Goal: Information Seeking & Learning: Check status

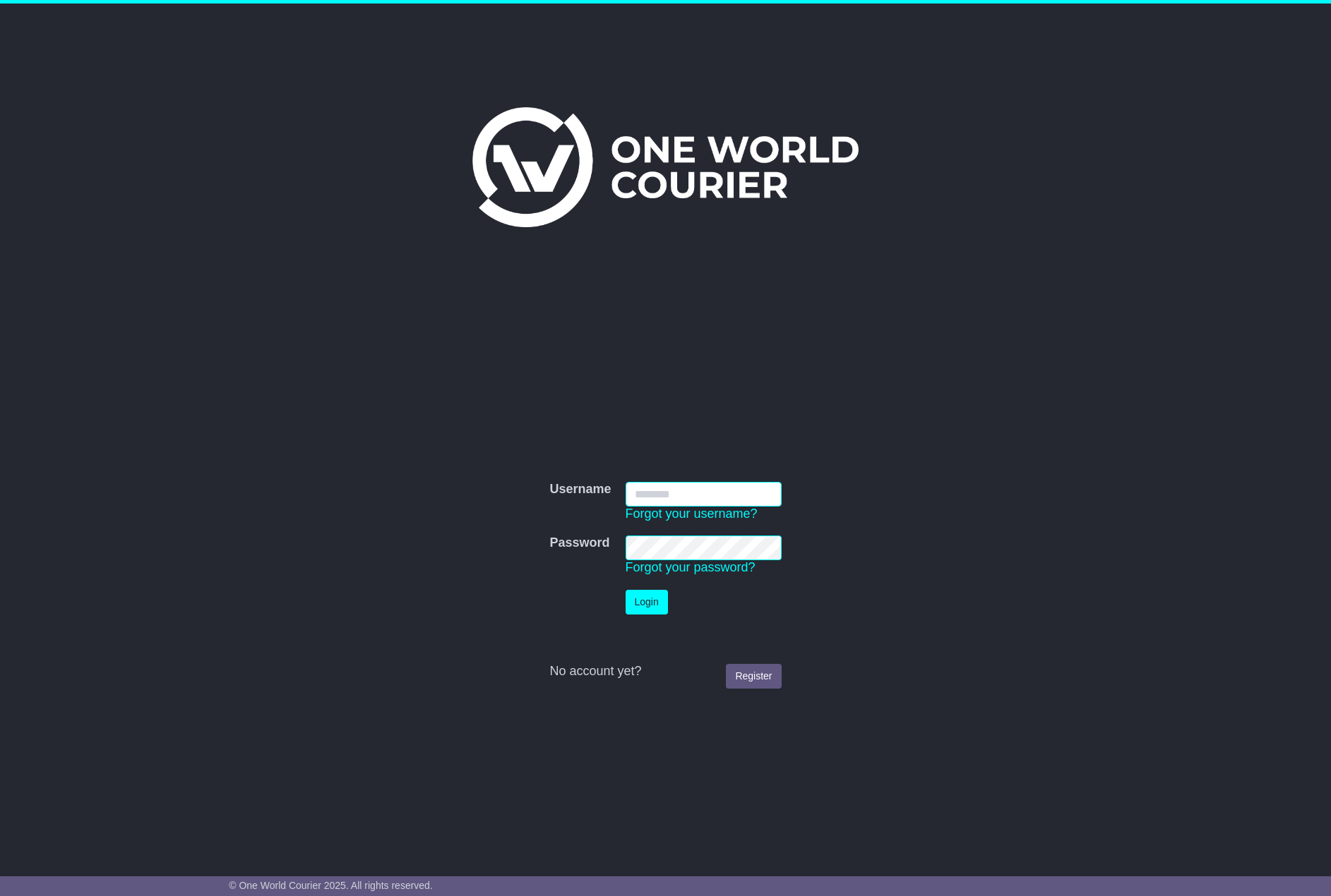
click at [664, 496] on input "Username" at bounding box center [703, 494] width 156 height 25
type input "******"
click at [642, 605] on button "Login" at bounding box center [646, 602] width 42 height 25
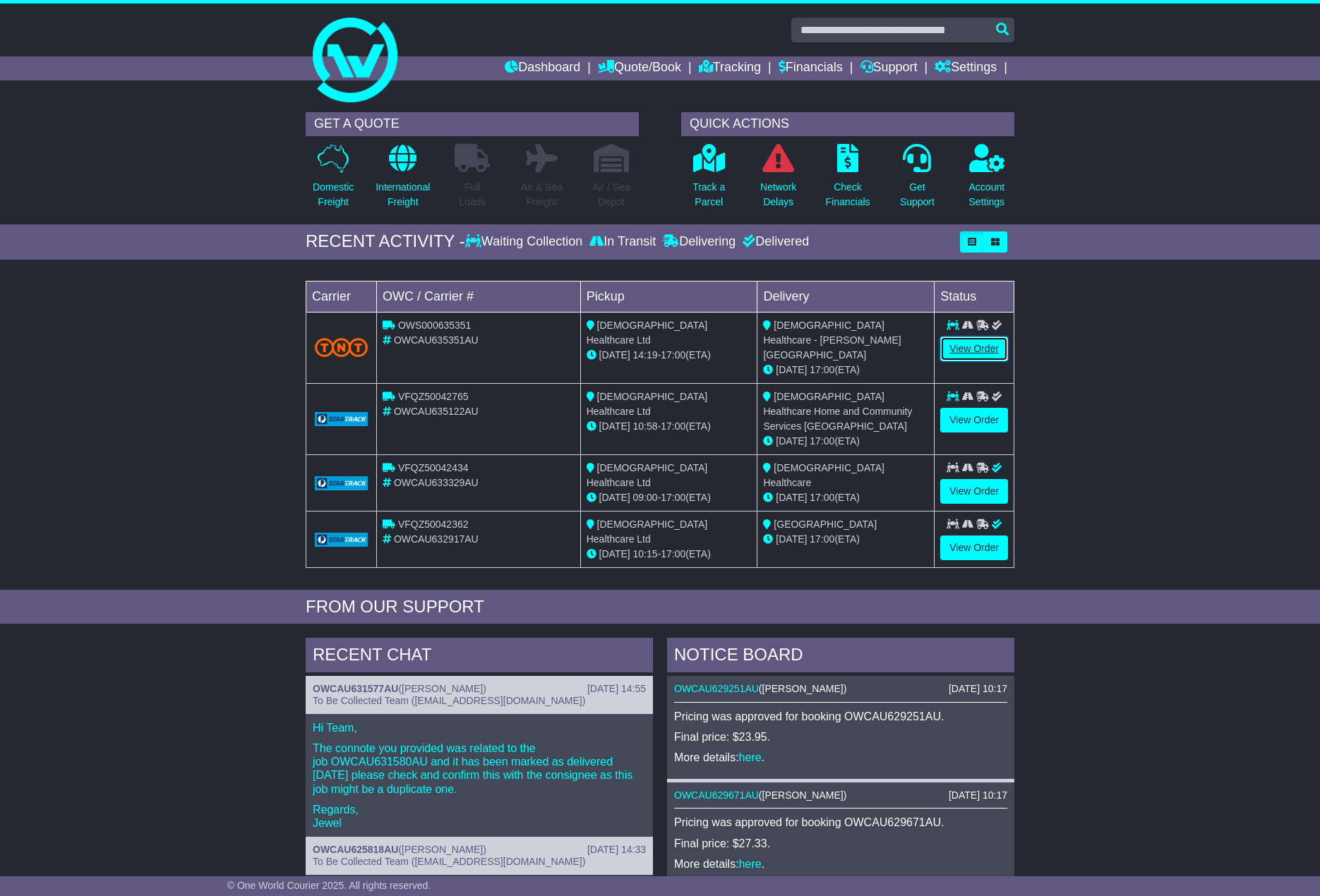
click at [960, 345] on link "View Order" at bounding box center [974, 348] width 68 height 25
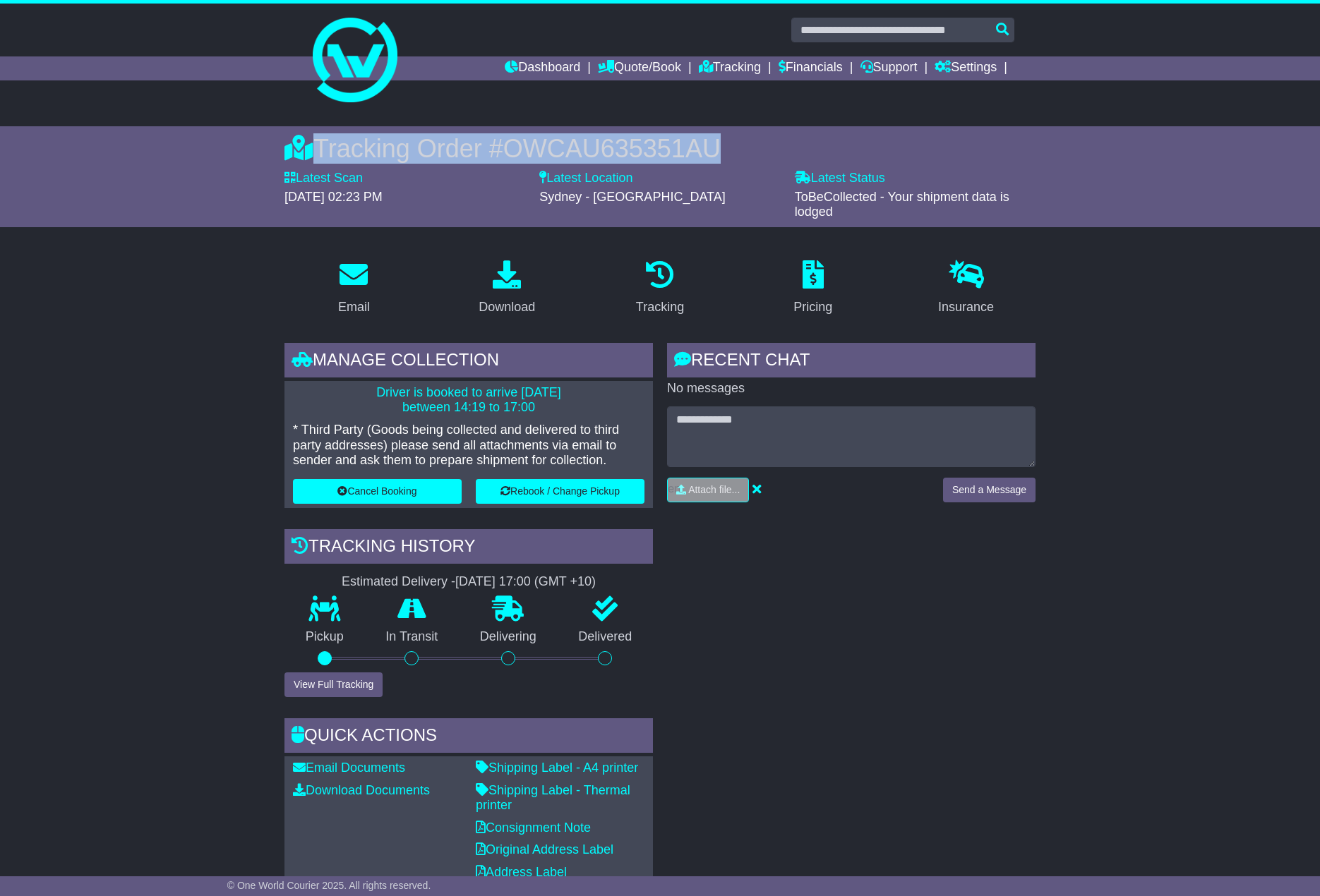
drag, startPoint x: 740, startPoint y: 150, endPoint x: 270, endPoint y: 154, distance: 470.0
click at [270, 154] on div "Tracking Order # OWCAU635351AU Latest Scan 18 August 2025 - 02:23 PM Latest Sta…" at bounding box center [660, 176] width 1320 height 101
copy div "Tracking Order # OWCAU635351AU"
